Goal: Information Seeking & Learning: Learn about a topic

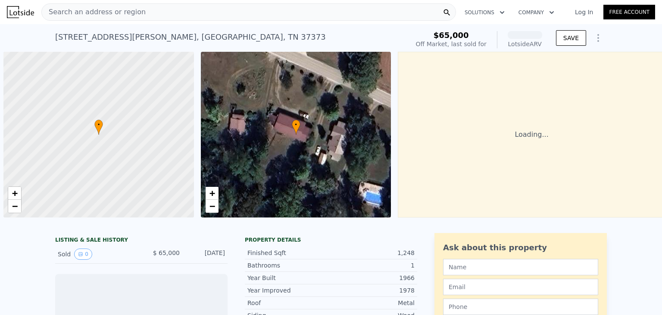
scroll to position [0, 3]
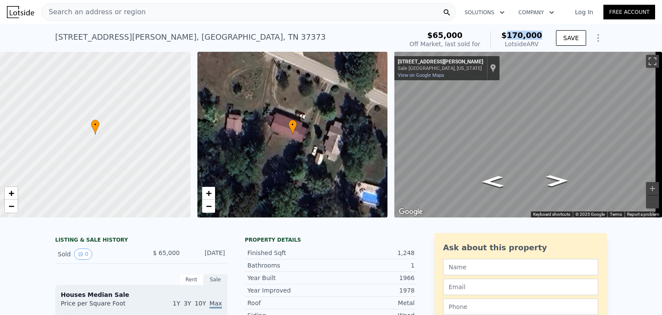
drag, startPoint x: 542, startPoint y: 35, endPoint x: 512, endPoint y: 34, distance: 30.2
click at [512, 34] on div "$65,000 Off Market, last sold for $170,000 Lotside ARV" at bounding box center [476, 40] width 140 height 24
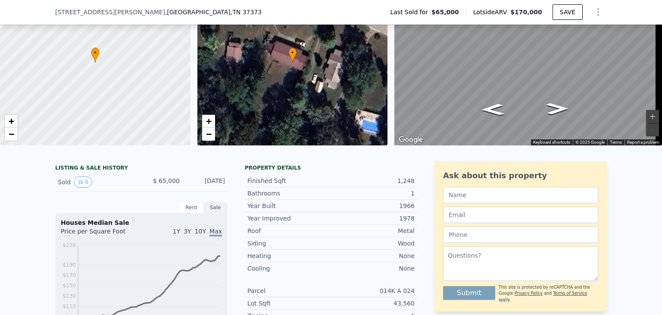
scroll to position [0, 0]
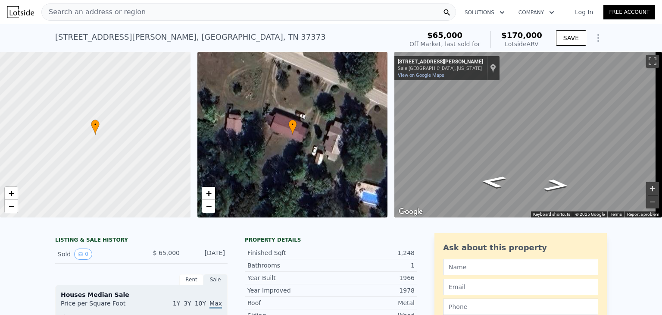
click at [647, 186] on button "Zoom in" at bounding box center [652, 188] width 13 height 13
click at [560, 177] on icon "Go Northwest, Leggett Rd" at bounding box center [556, 180] width 47 height 19
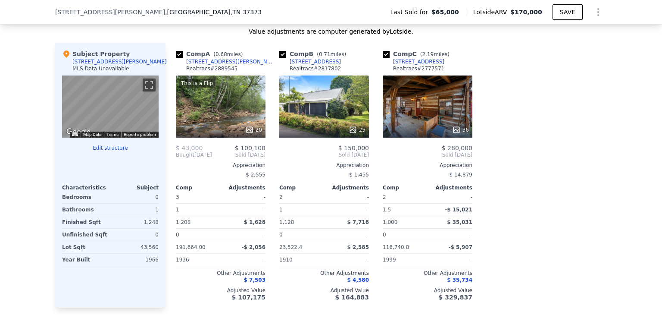
scroll to position [820, 0]
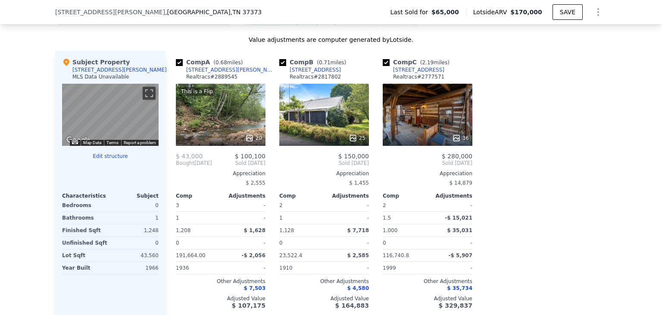
click at [320, 123] on div "25" at bounding box center [324, 115] width 90 height 62
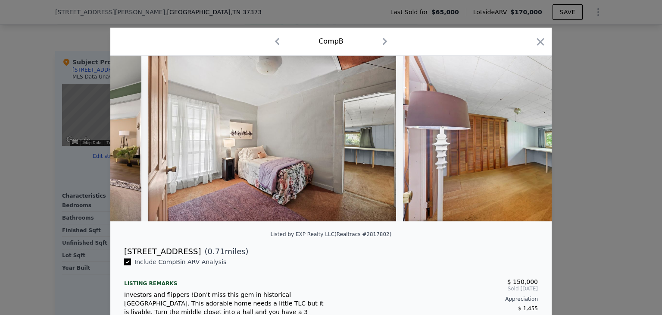
scroll to position [0, 3468]
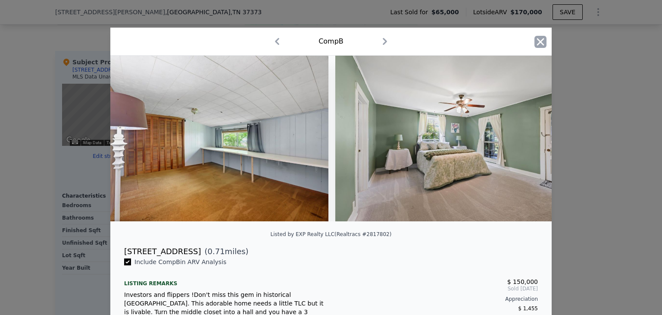
click at [538, 41] on icon "button" at bounding box center [540, 41] width 7 height 7
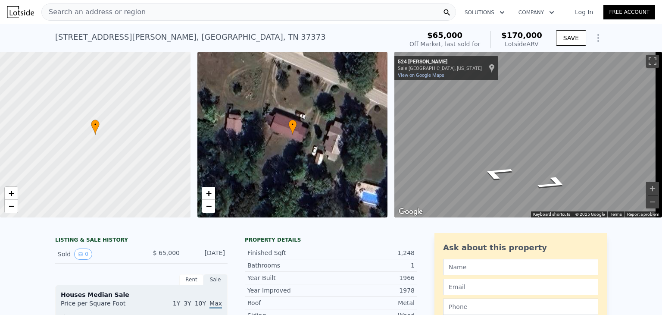
click at [128, 14] on span "Search an address or region" at bounding box center [94, 12] width 104 height 10
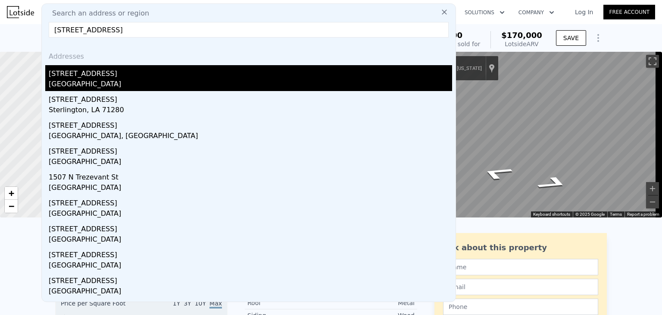
type input "[STREET_ADDRESS]"
click at [78, 80] on div "[GEOGRAPHIC_DATA]" at bounding box center [250, 85] width 403 height 12
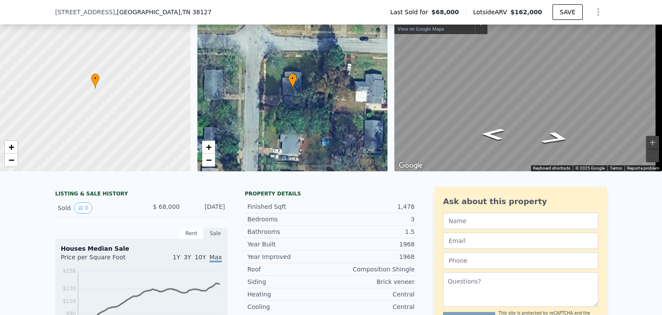
scroll to position [40, 0]
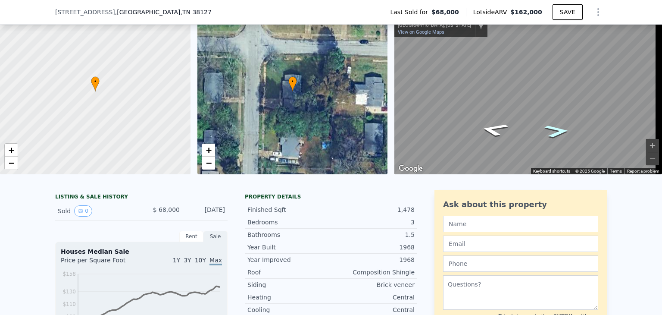
click at [553, 128] on icon "Go South, N Trezevant St" at bounding box center [557, 131] width 46 height 19
click at [646, 144] on button "Zoom in" at bounding box center [652, 145] width 13 height 13
click at [649, 156] on button "Zoom out" at bounding box center [652, 158] width 13 height 13
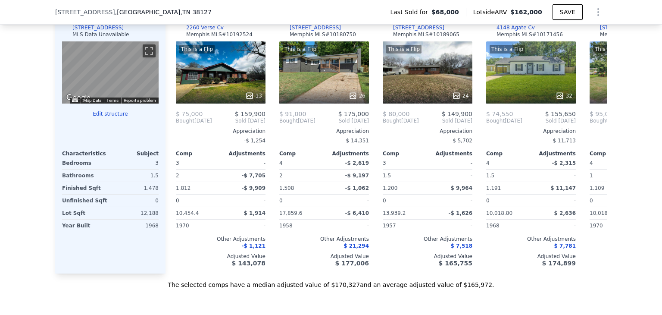
scroll to position [862, 0]
click at [593, 127] on icon at bounding box center [596, 121] width 17 height 17
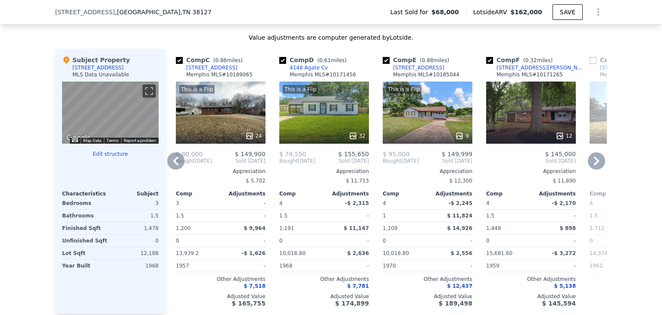
scroll to position [814, 0]
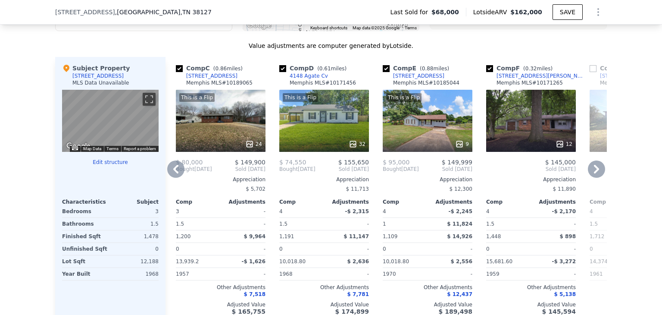
click at [590, 175] on icon at bounding box center [596, 168] width 17 height 17
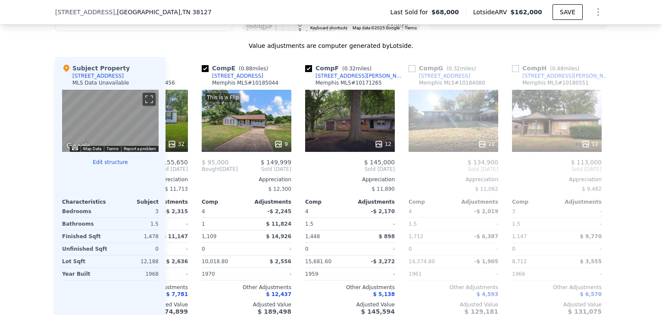
scroll to position [0, 414]
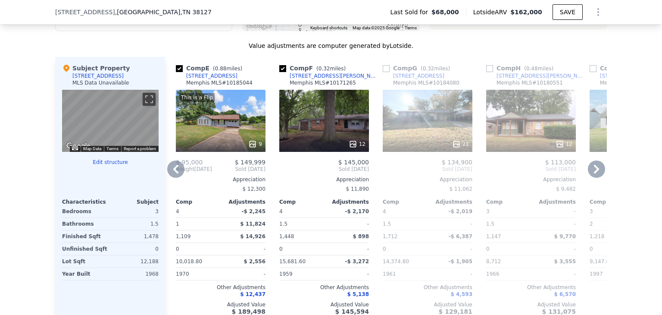
click at [590, 173] on icon at bounding box center [596, 168] width 17 height 17
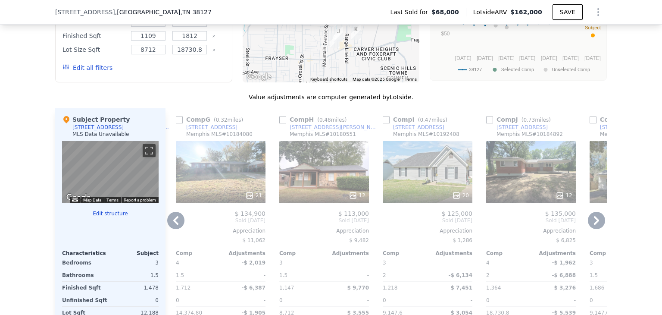
scroll to position [763, 0]
click at [171, 229] on icon at bounding box center [175, 220] width 17 height 17
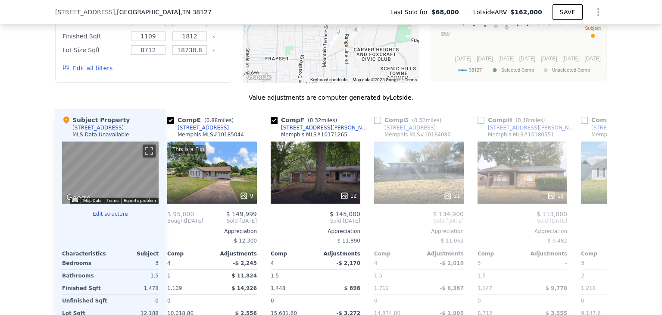
scroll to position [0, 414]
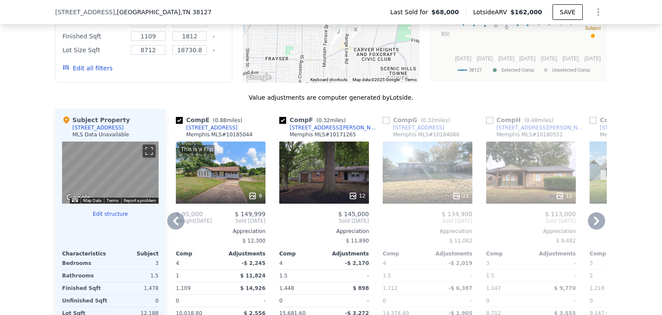
click at [173, 225] on icon at bounding box center [175, 220] width 5 height 9
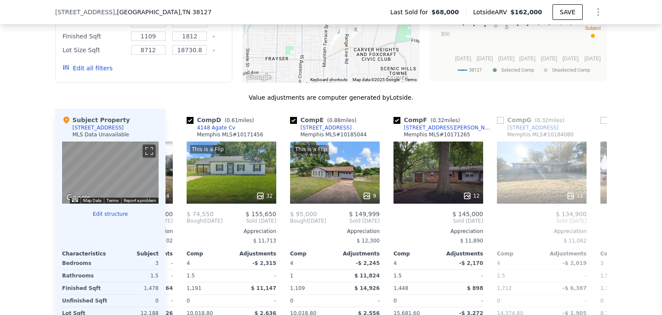
scroll to position [0, 207]
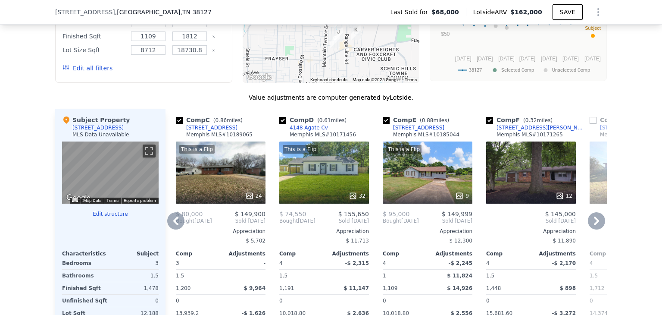
click at [171, 225] on icon at bounding box center [175, 220] width 17 height 17
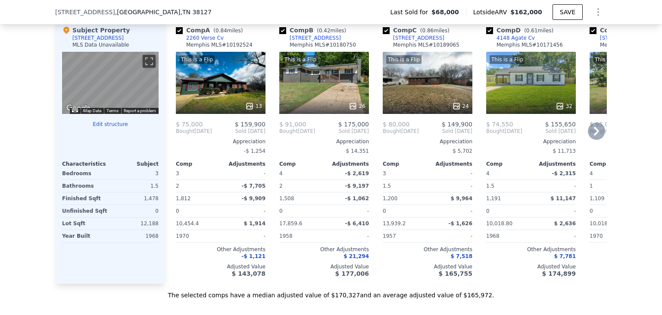
scroll to position [853, 0]
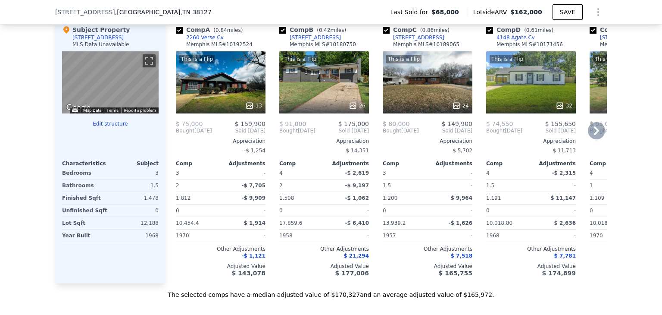
click at [226, 92] on div "This is a Flip 13" at bounding box center [221, 82] width 90 height 62
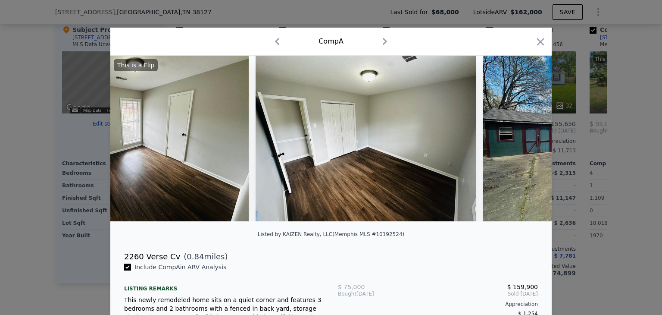
scroll to position [0, 2286]
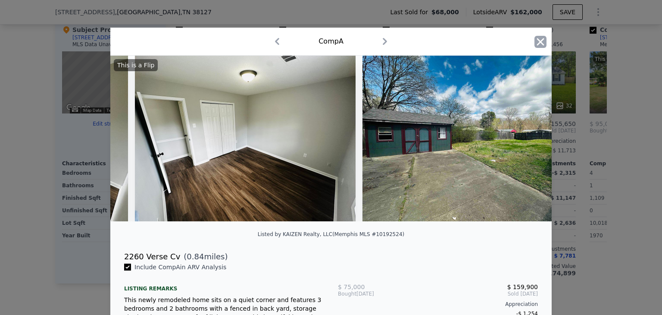
click at [538, 41] on icon "button" at bounding box center [540, 41] width 7 height 7
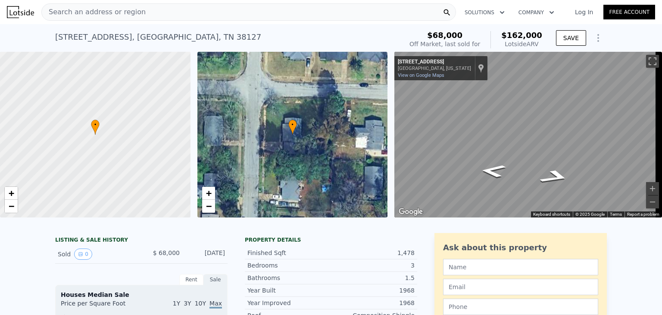
click at [152, 13] on div "Search an address or region" at bounding box center [248, 11] width 415 height 17
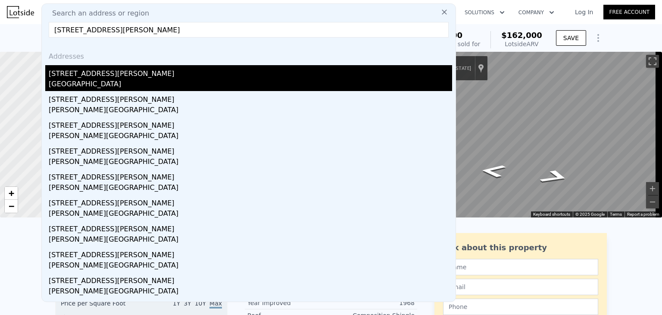
type input "[STREET_ADDRESS][PERSON_NAME]"
click at [81, 76] on div "[STREET_ADDRESS][PERSON_NAME]" at bounding box center [250, 72] width 403 height 14
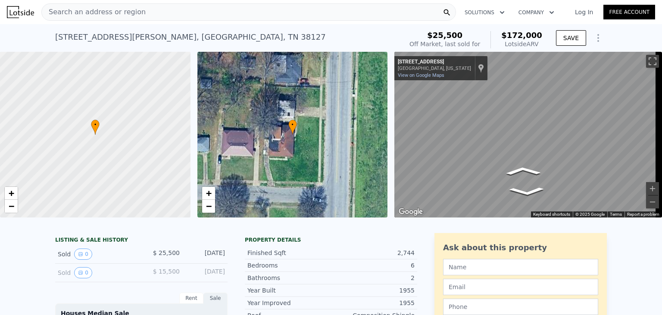
click at [76, 8] on span "Search an address or region" at bounding box center [94, 12] width 104 height 10
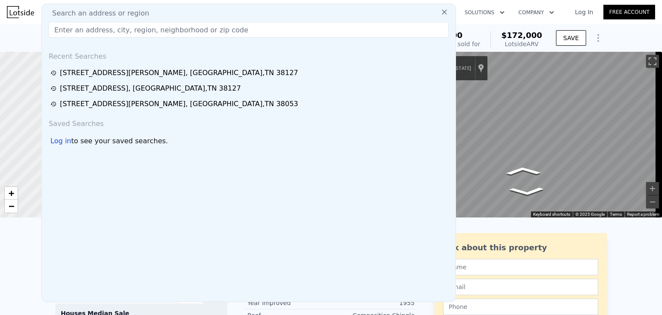
click at [75, 27] on input "text" at bounding box center [249, 30] width 400 height 16
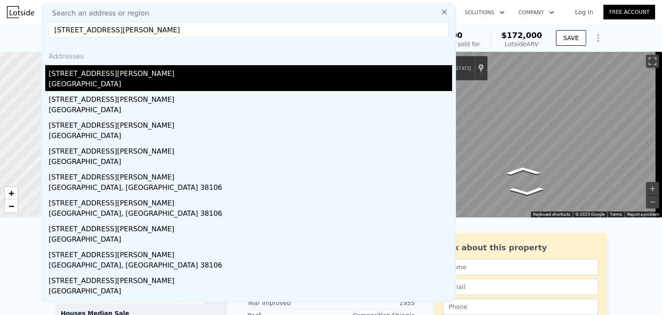
type input "[STREET_ADDRESS][PERSON_NAME]"
click at [71, 74] on div "[STREET_ADDRESS][PERSON_NAME]" at bounding box center [250, 72] width 403 height 14
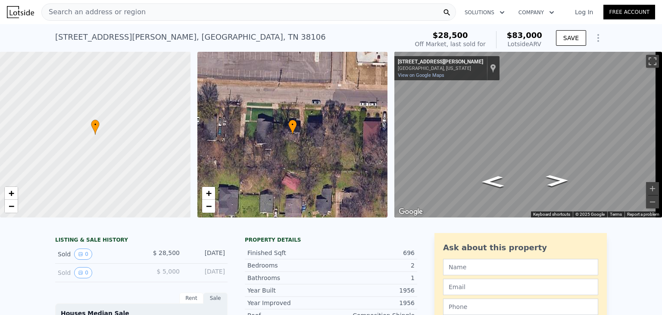
click at [140, 10] on div "Search an address or region" at bounding box center [248, 11] width 415 height 17
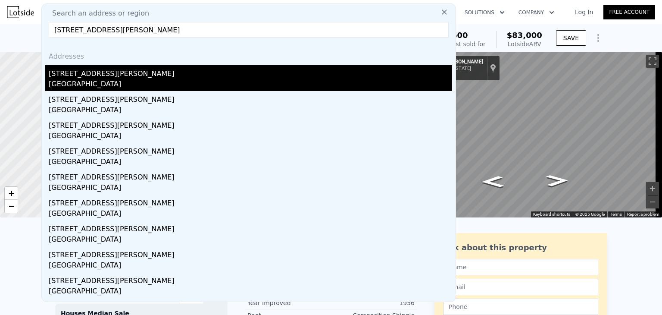
type input "[STREET_ADDRESS][PERSON_NAME]"
click at [110, 75] on div "[STREET_ADDRESS][PERSON_NAME]" at bounding box center [250, 72] width 403 height 14
type input "3"
type input "5"
type input "1.5"
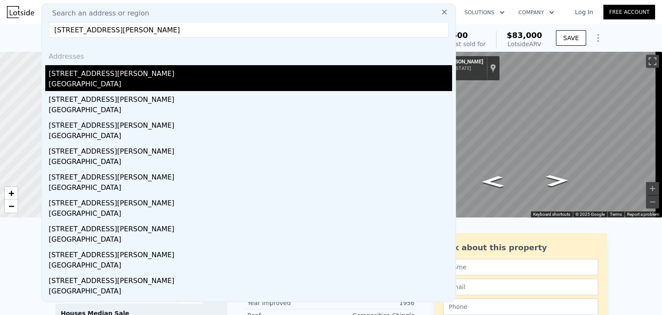
type input "3"
type input "2059"
type input "2389"
type input "6534"
type input "16552.8"
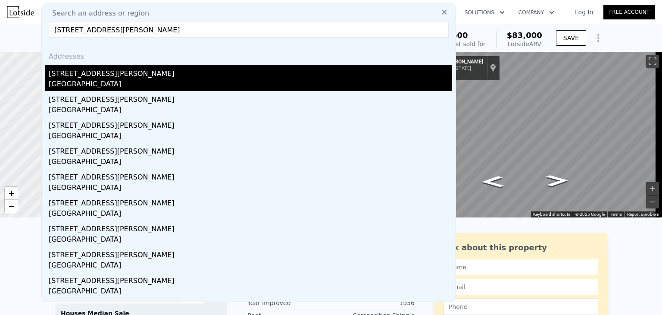
type input "$ 172,000"
type input "$ 133,118"
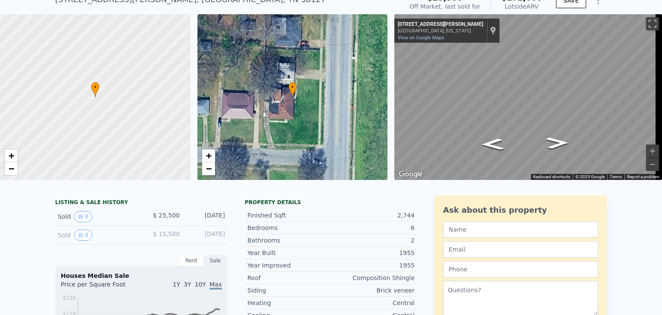
scroll to position [38, 0]
click at [646, 149] on button "Zoom in" at bounding box center [652, 150] width 13 height 13
click at [648, 163] on button "Zoom out" at bounding box center [652, 164] width 13 height 13
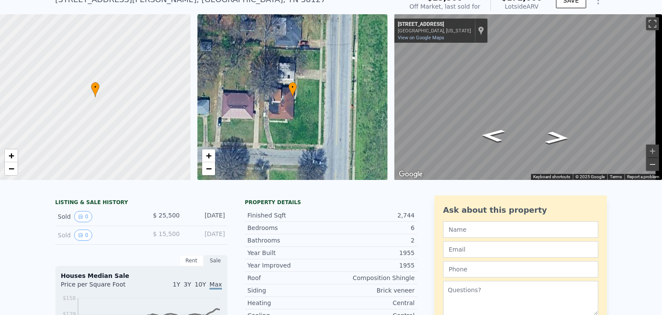
click at [648, 163] on button "Zoom out" at bounding box center [652, 164] width 13 height 13
click at [366, 64] on div "• + − • + − ← Move left → Move right ↑ Move up ↓ Move down + Zoom in - Zoom out…" at bounding box center [331, 97] width 662 height 166
click at [305, 59] on div "• + − • + − ← Move left → Move right ↑ Move up ↓ Move down + Zoom in - Zoom out…" at bounding box center [331, 97] width 662 height 166
click at [300, 74] on div "• + − • + − ← Move left → Move right ↑ Move up ↓ Move down + Zoom in - Zoom out…" at bounding box center [331, 97] width 662 height 166
click at [486, 102] on icon "Go West, Greendale Ave" at bounding box center [494, 102] width 53 height 27
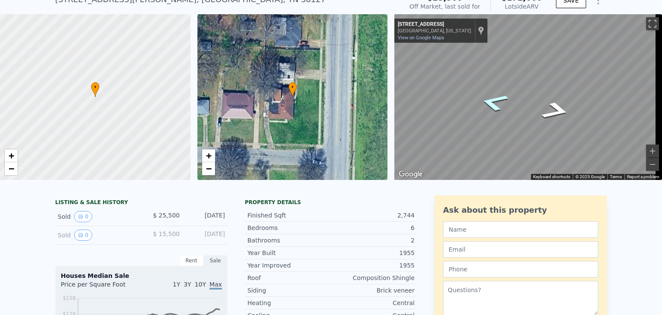
click at [490, 101] on icon "Go West, Greendale Ave" at bounding box center [494, 102] width 53 height 27
click at [646, 152] on button "Zoom in" at bounding box center [652, 150] width 13 height 13
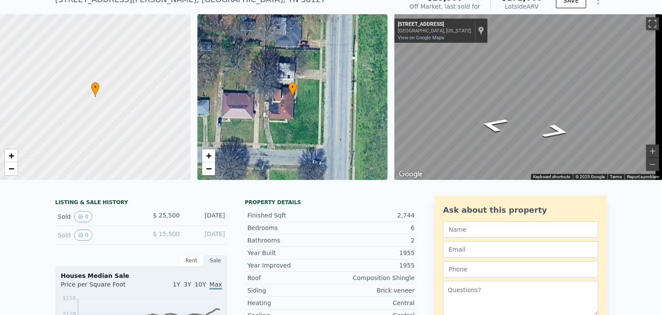
click at [658, 136] on div "Search an address or region Solutions Company Open main menu Log In Free Accoun…" at bounding box center [331, 157] width 662 height 315
